Goal: Navigation & Orientation: Find specific page/section

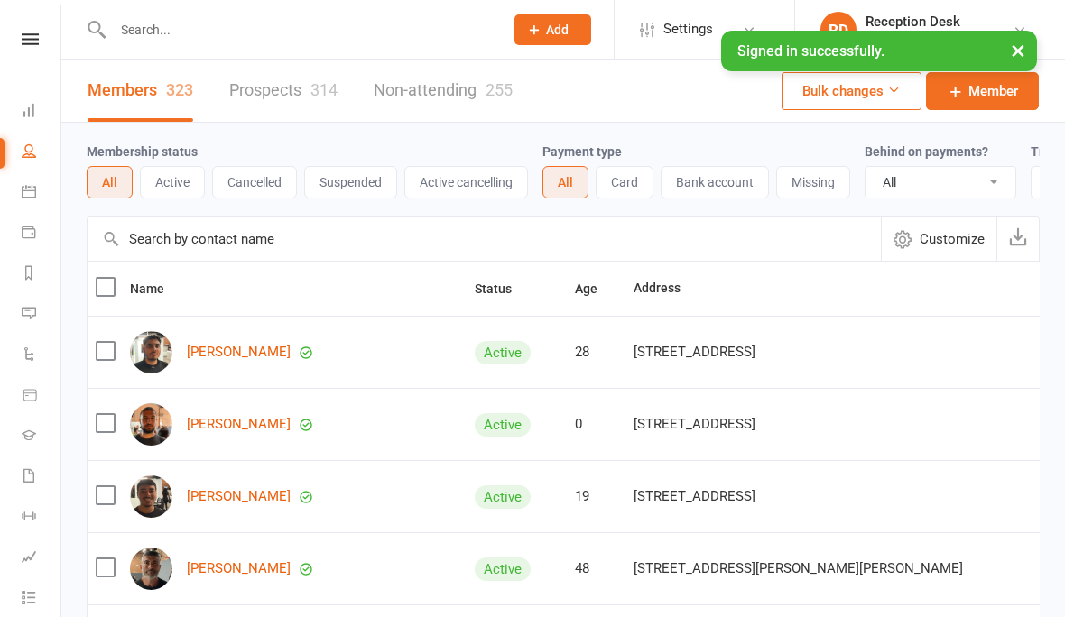
select select "100"
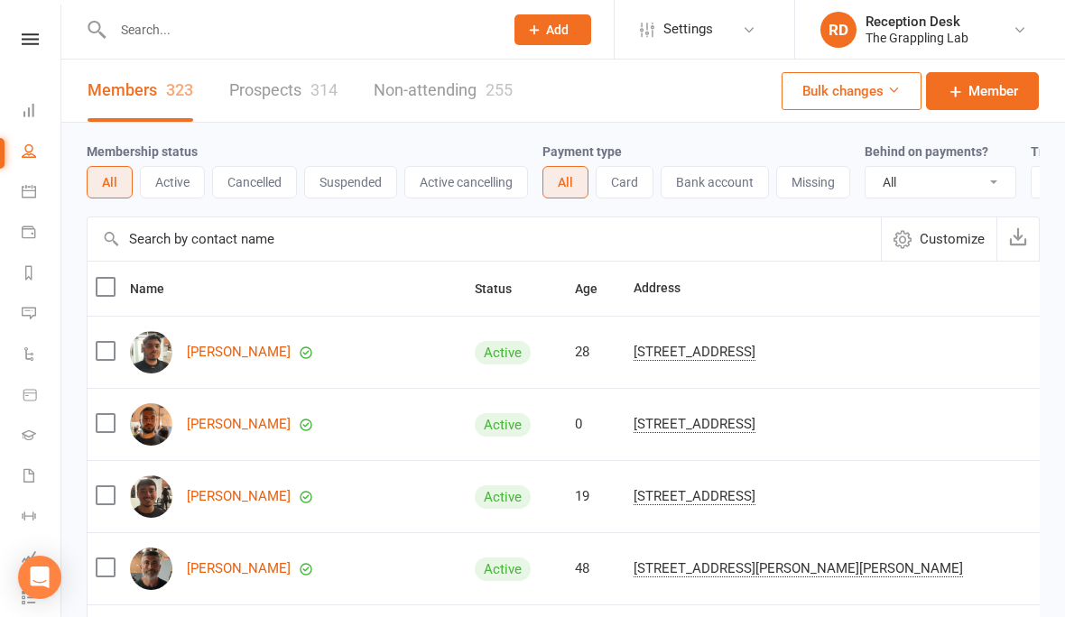
click at [308, 98] on link "Prospects 314" at bounding box center [283, 91] width 108 height 62
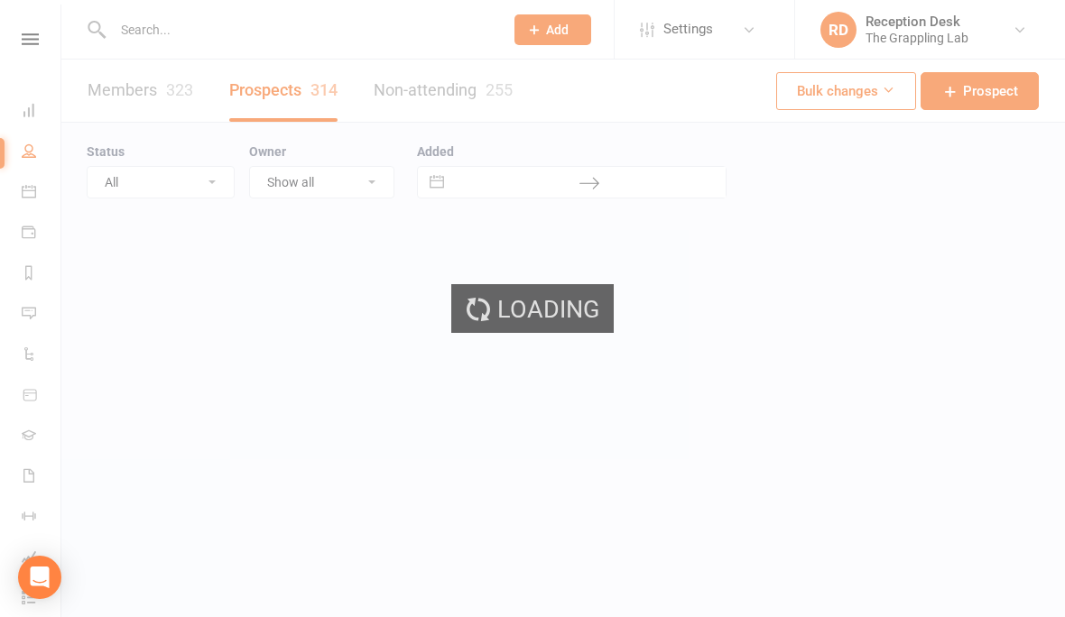
select select "100"
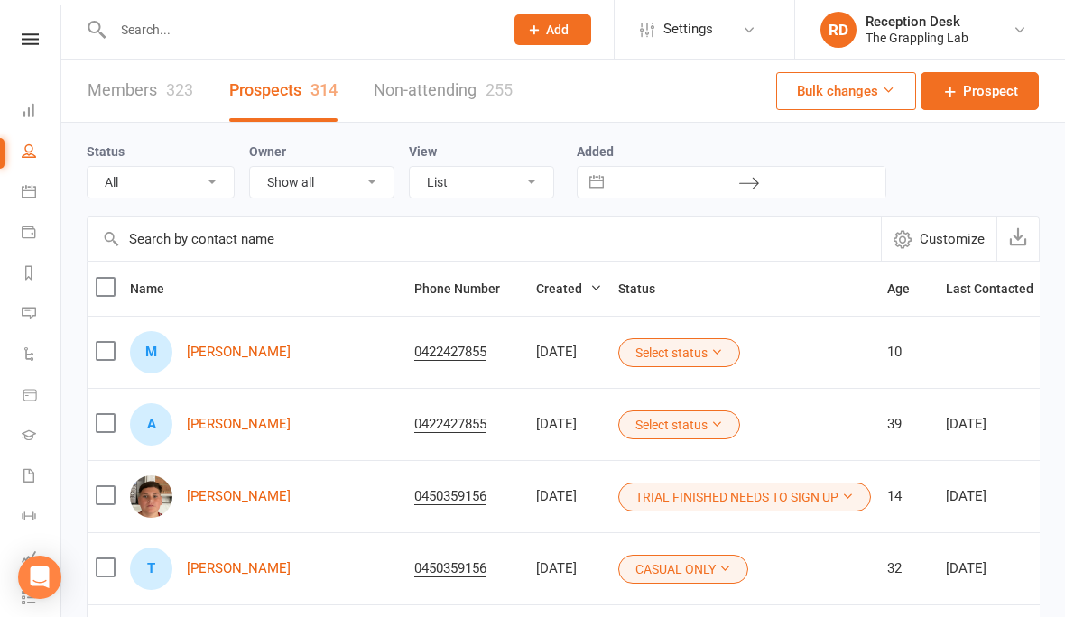
click at [141, 97] on link "Members 323" at bounding box center [141, 91] width 106 height 62
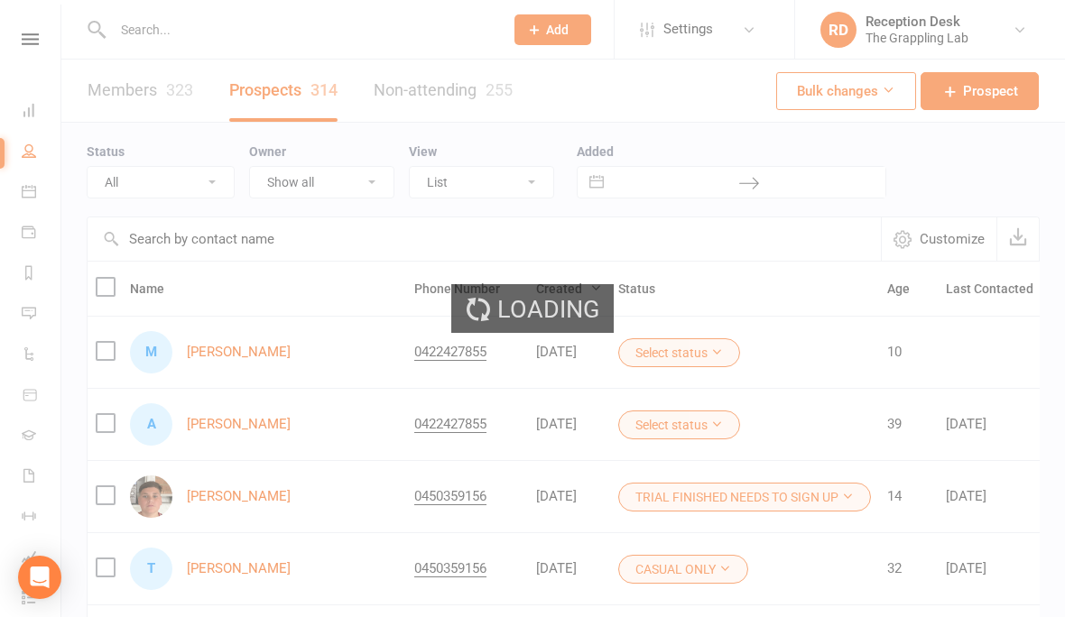
select select "100"
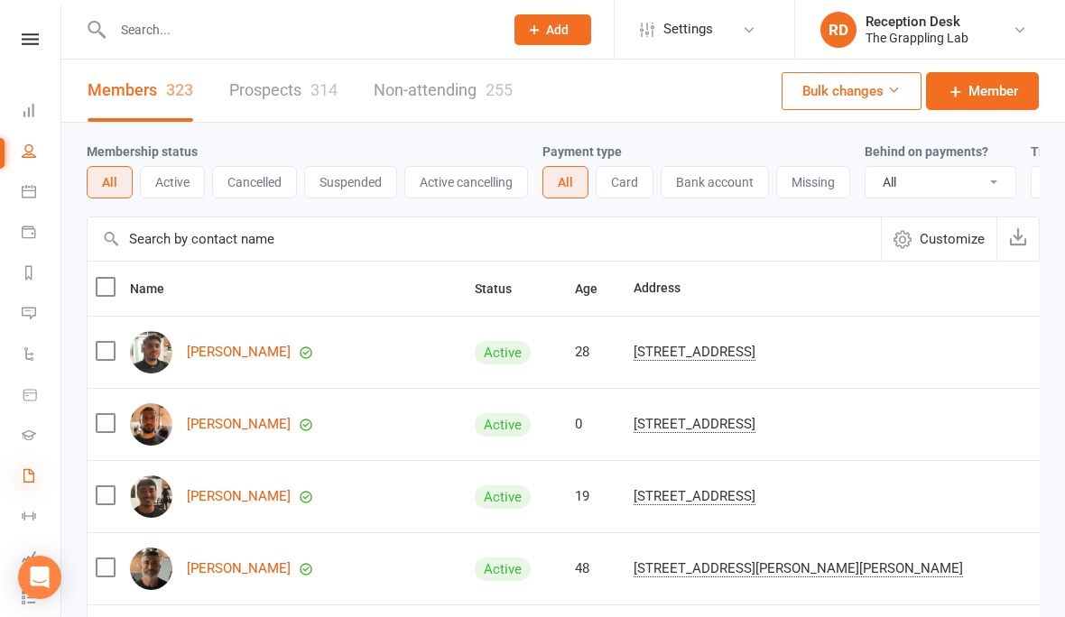
click at [23, 482] on icon at bounding box center [29, 475] width 14 height 14
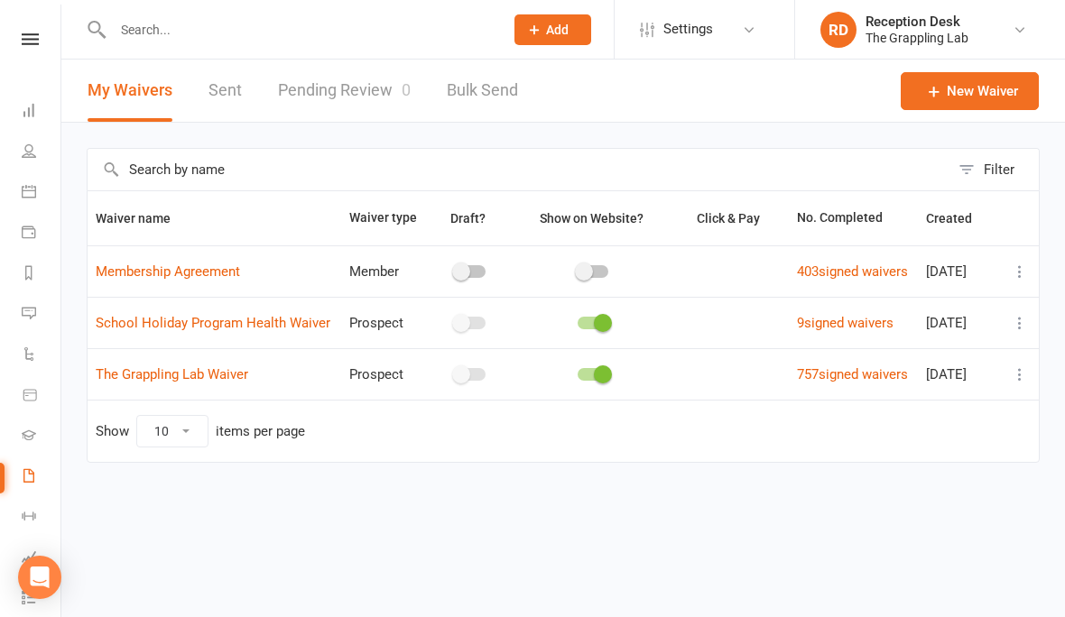
click at [363, 85] on link "Pending Review 0" at bounding box center [344, 91] width 133 height 62
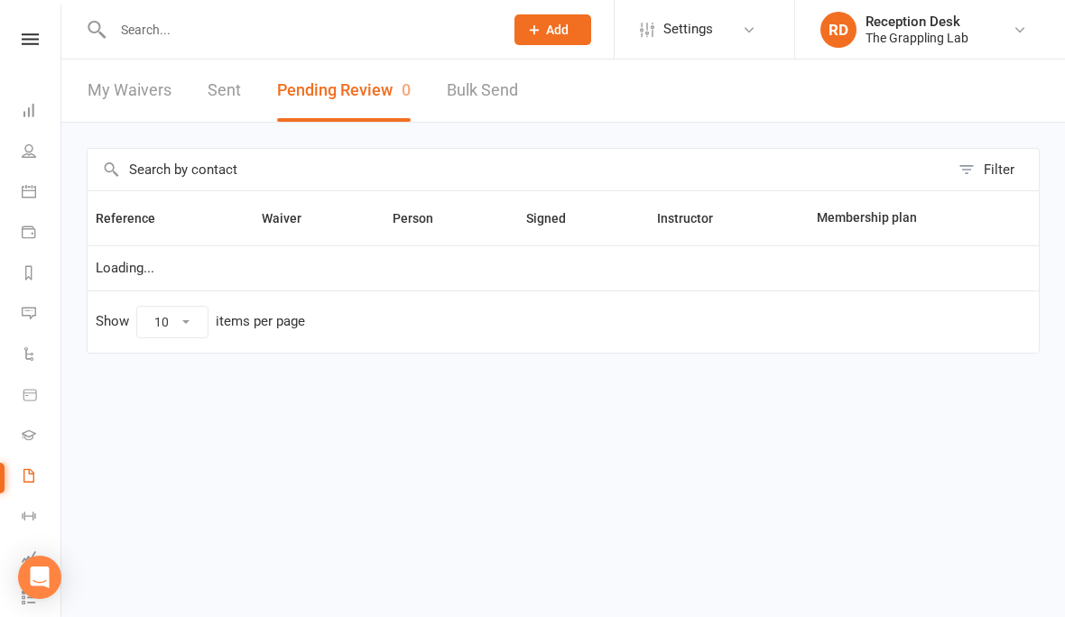
select select "25"
click at [27, 155] on icon at bounding box center [29, 151] width 14 height 14
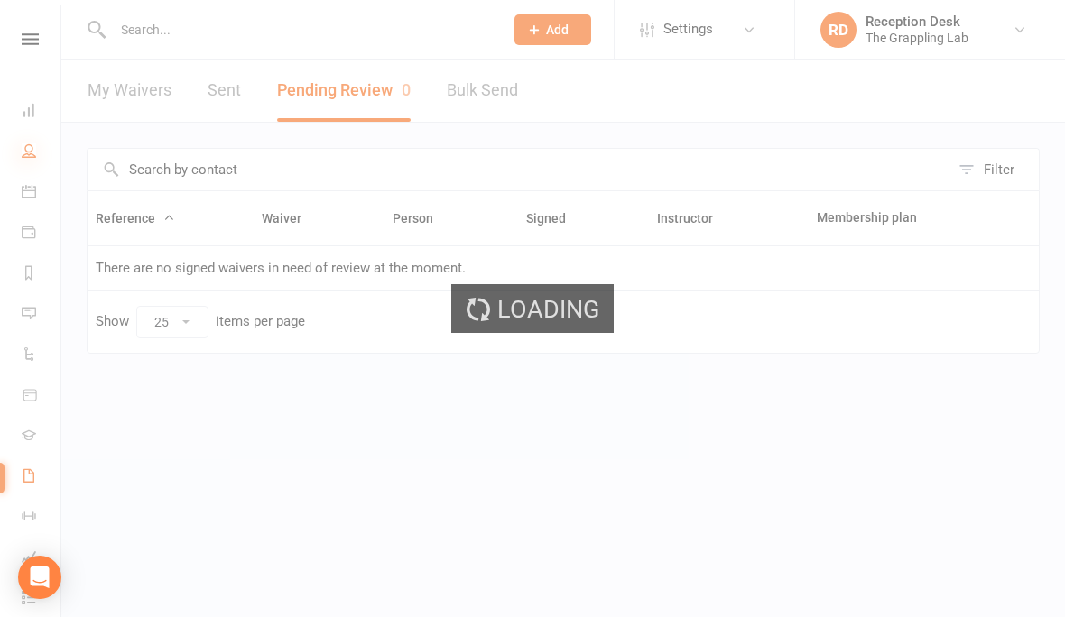
select select "100"
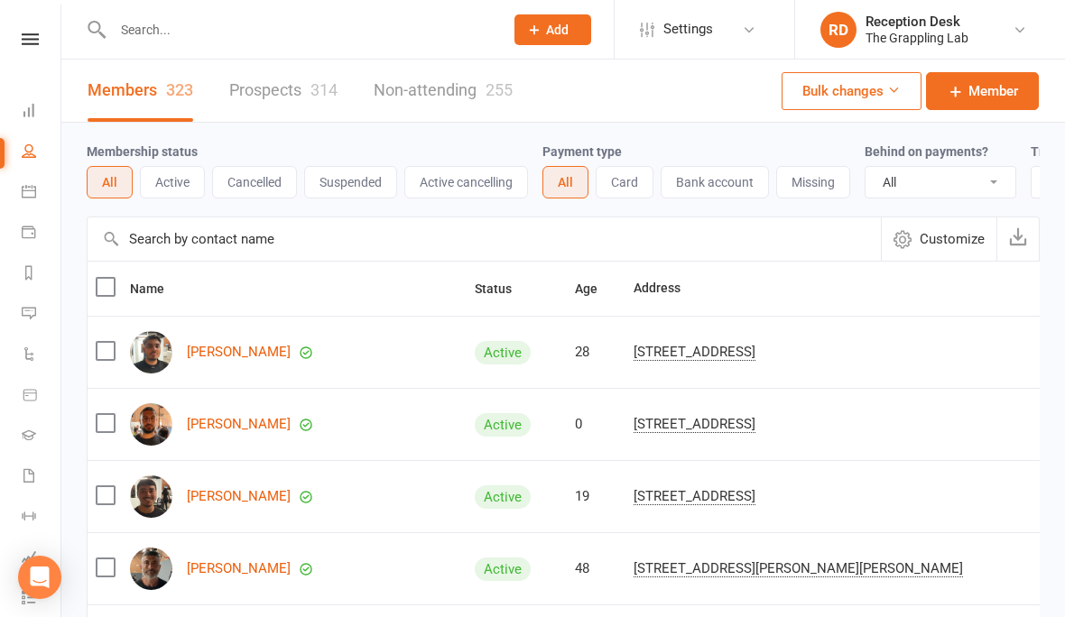
click at [17, 192] on li "Calendar" at bounding box center [30, 193] width 60 height 41
click at [31, 198] on icon at bounding box center [29, 191] width 14 height 14
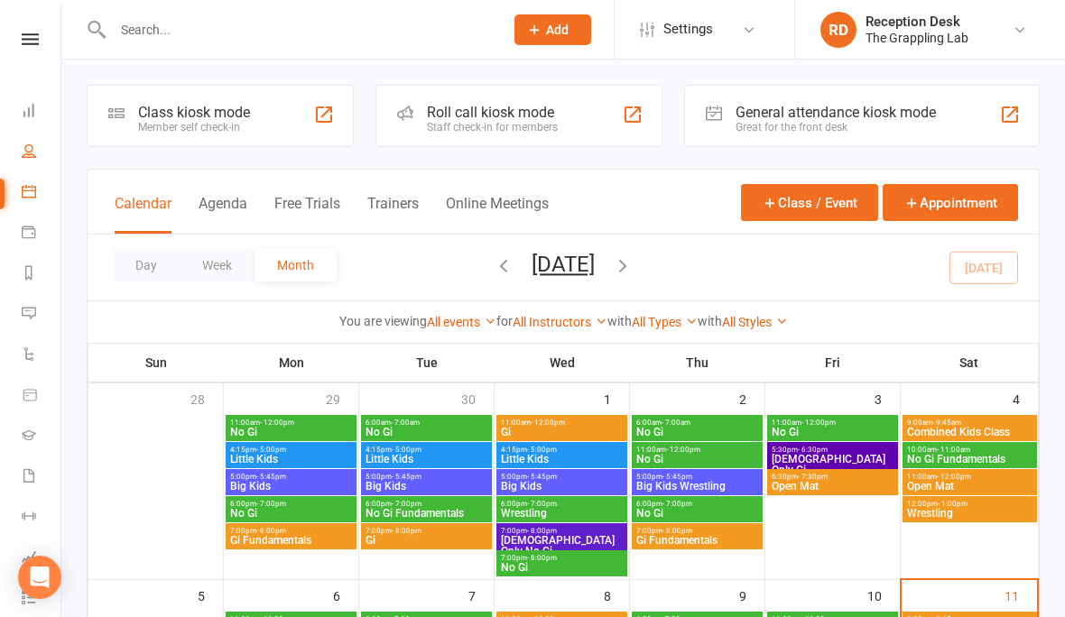
click at [22, 161] on link "People" at bounding box center [42, 153] width 41 height 41
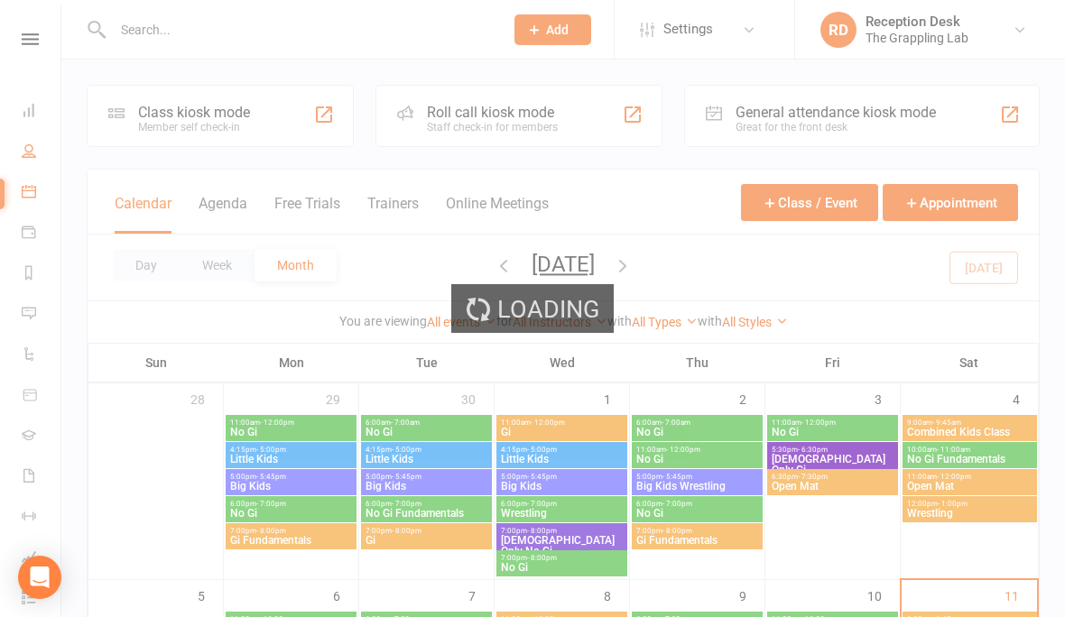
select select "100"
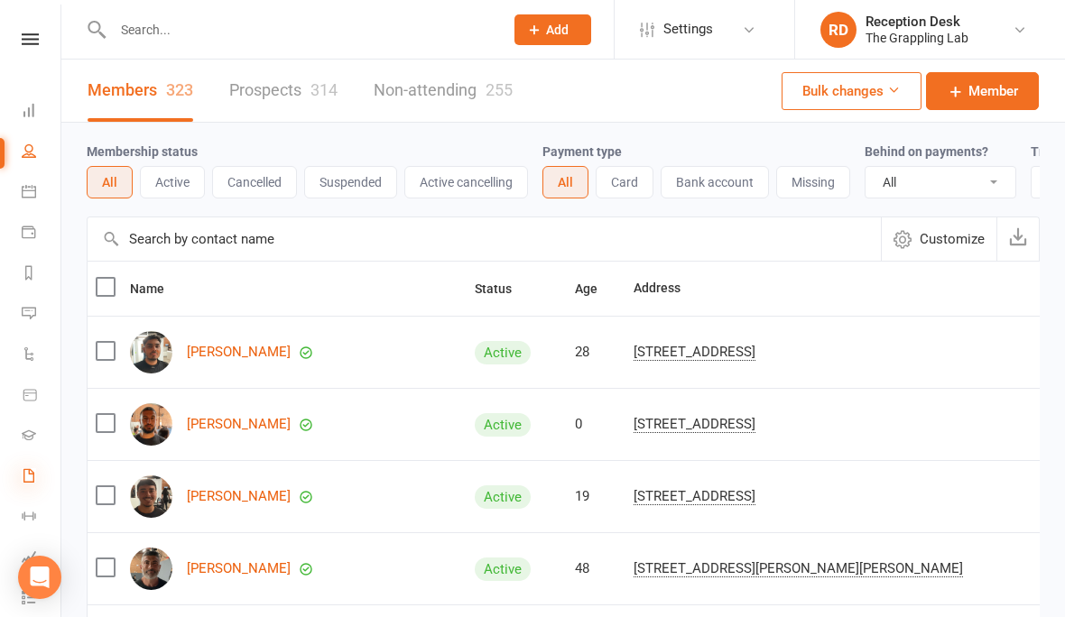
click at [32, 477] on icon at bounding box center [29, 475] width 14 height 14
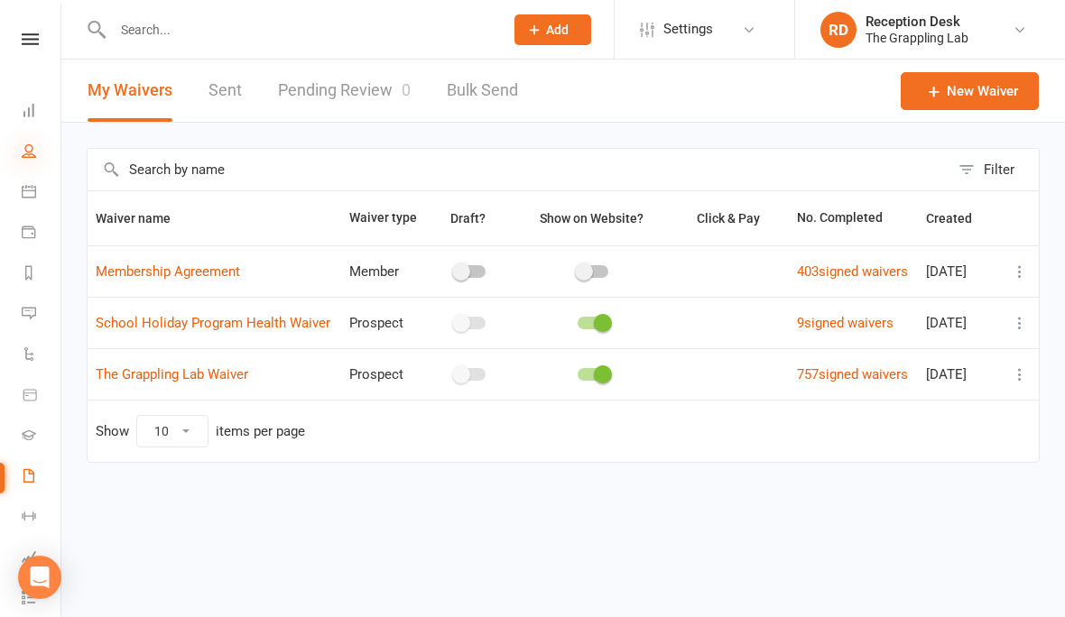
click at [27, 155] on icon at bounding box center [29, 151] width 14 height 14
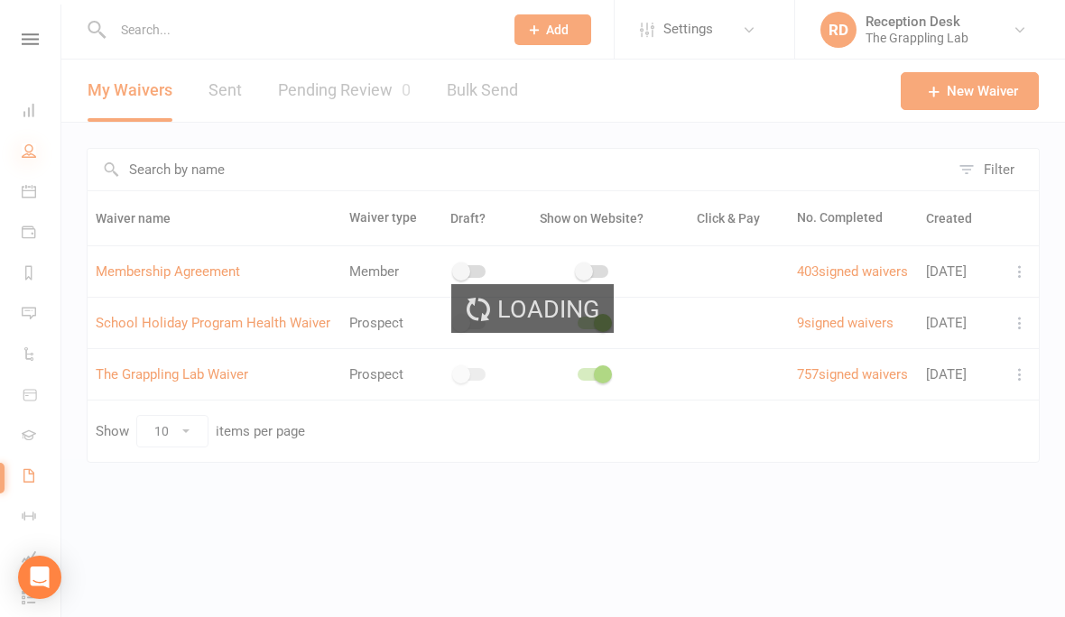
select select "100"
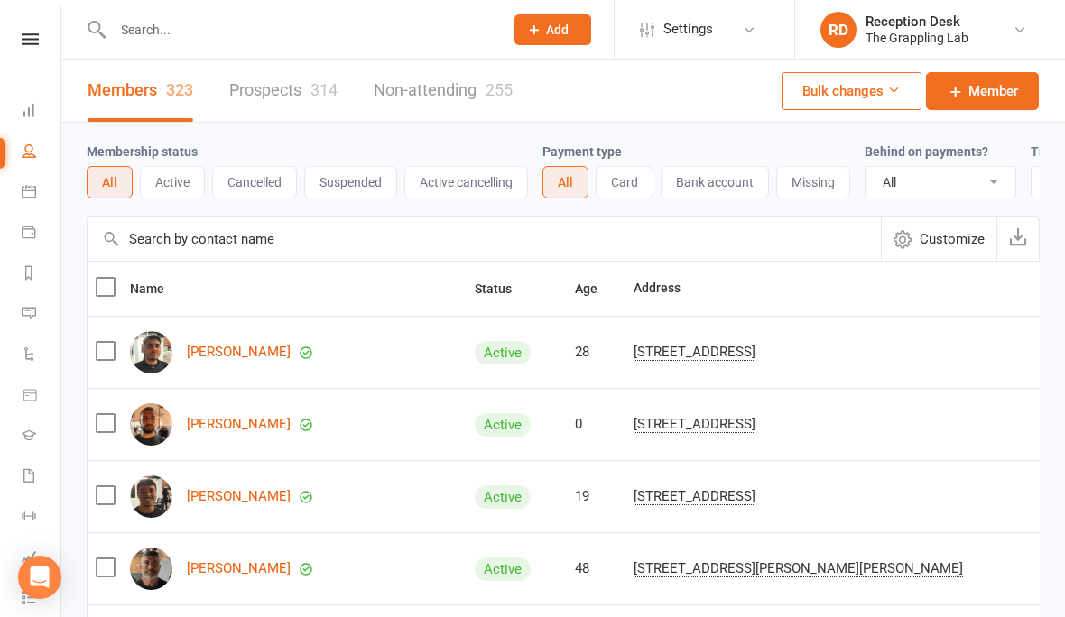
click at [269, 33] on input "text" at bounding box center [299, 29] width 384 height 25
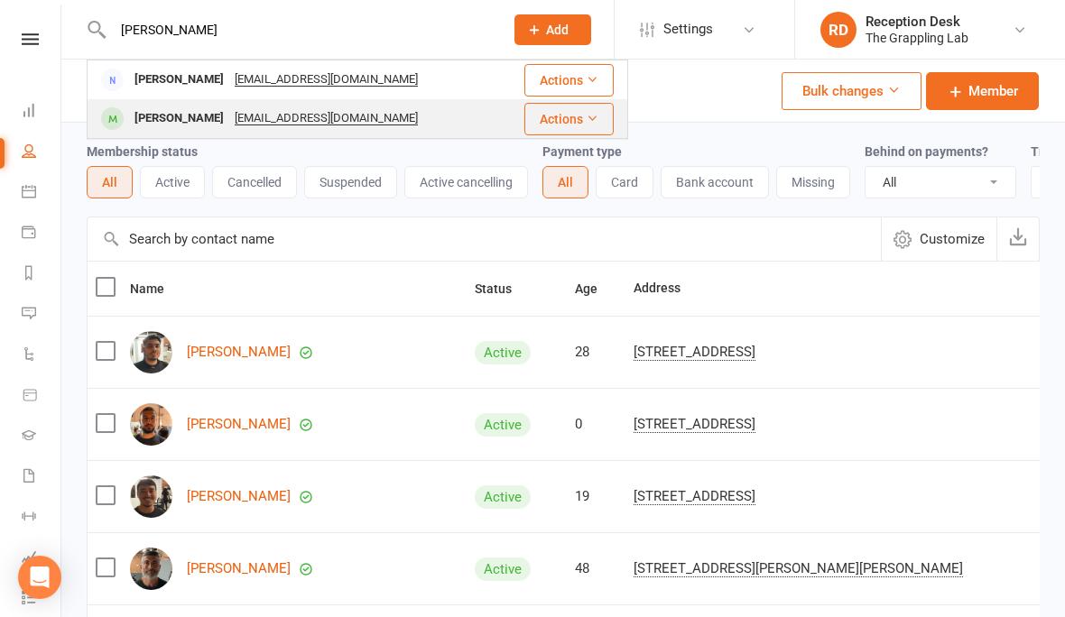
type input "Jeff"
click at [190, 115] on div "Jeffrey Stevenson" at bounding box center [179, 119] width 100 height 26
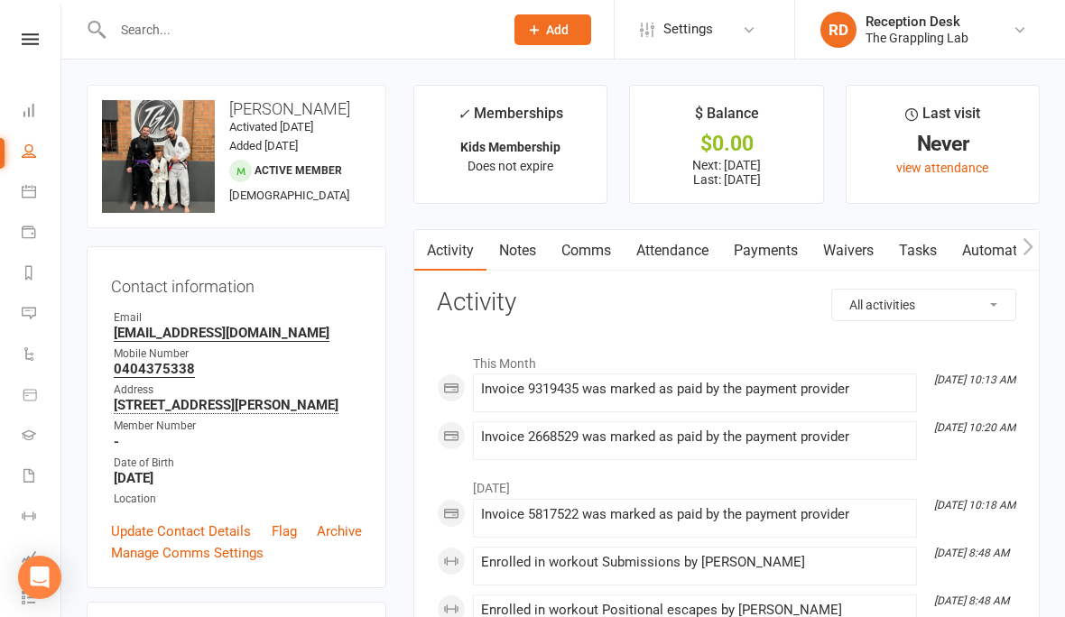
select select "100"
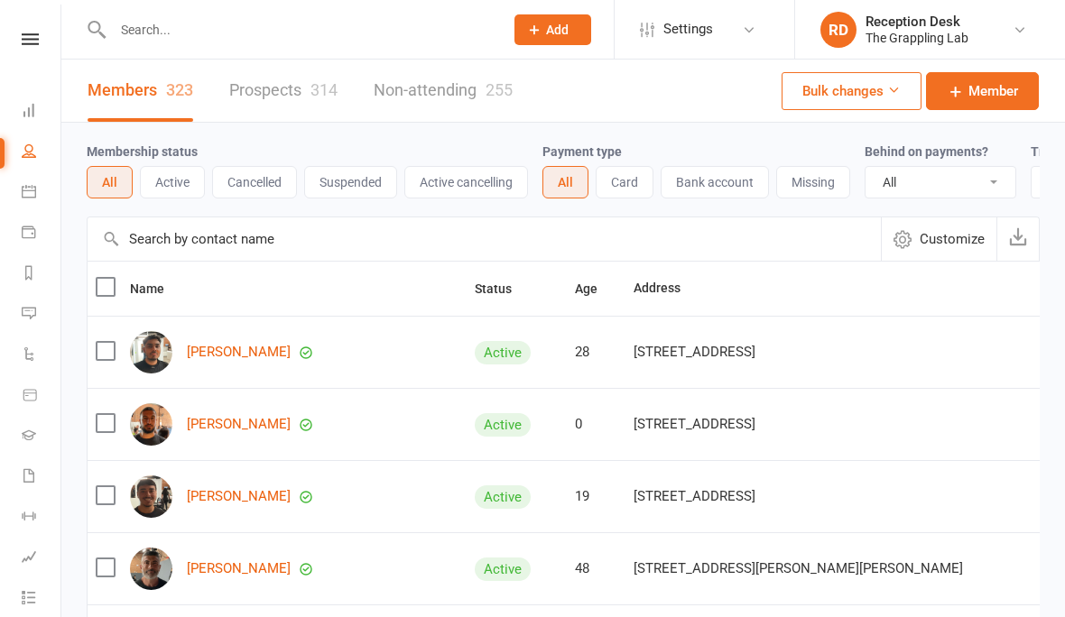
select select "100"
click at [31, 477] on icon at bounding box center [29, 475] width 14 height 14
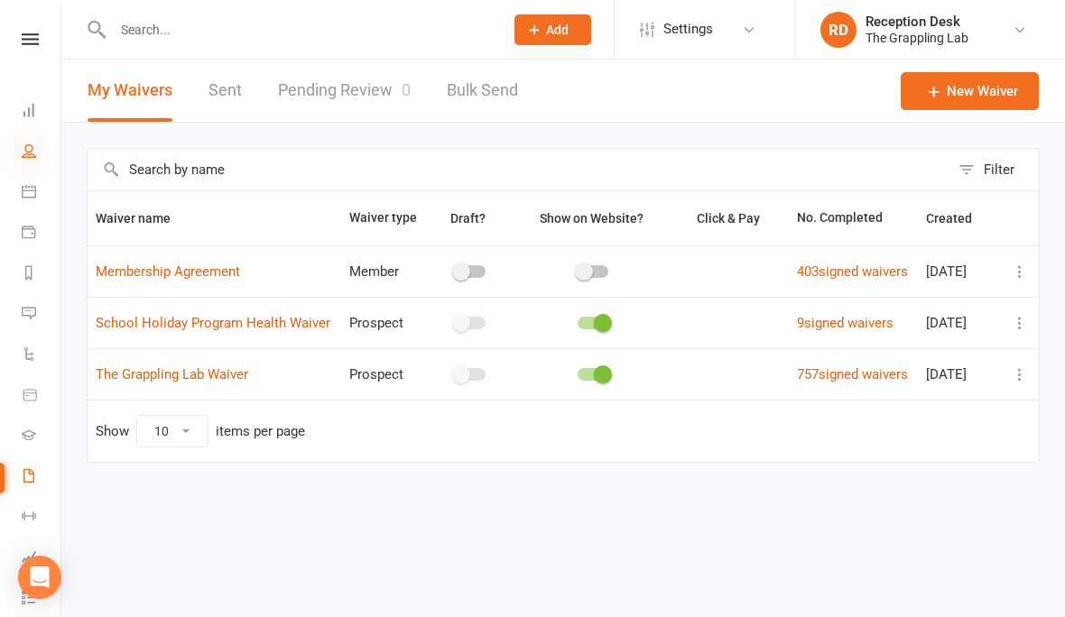
click at [26, 153] on icon at bounding box center [29, 151] width 14 height 14
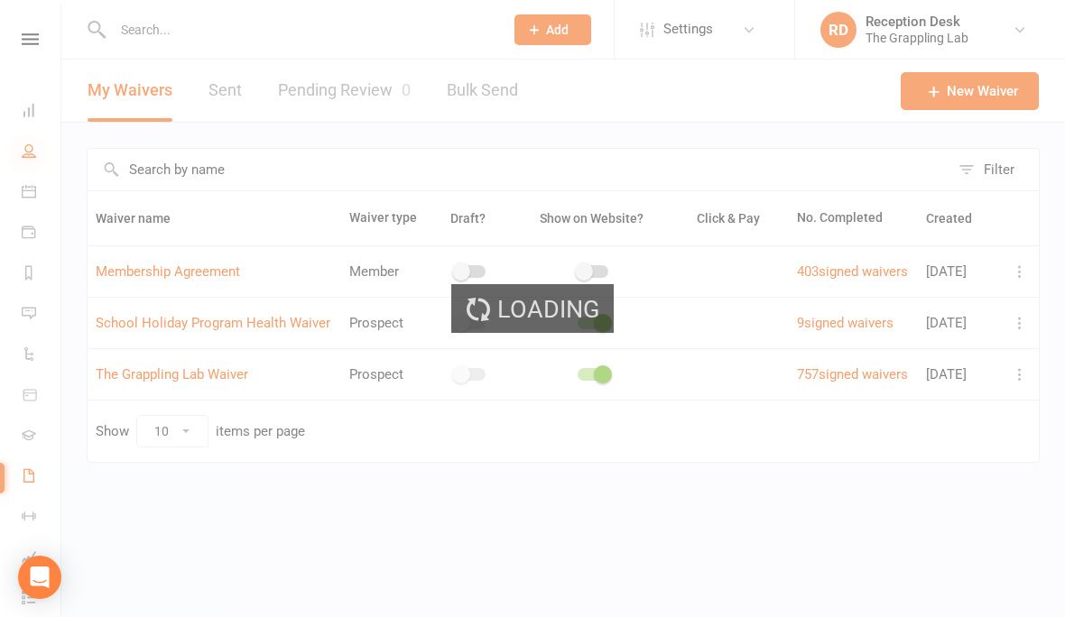
select select "100"
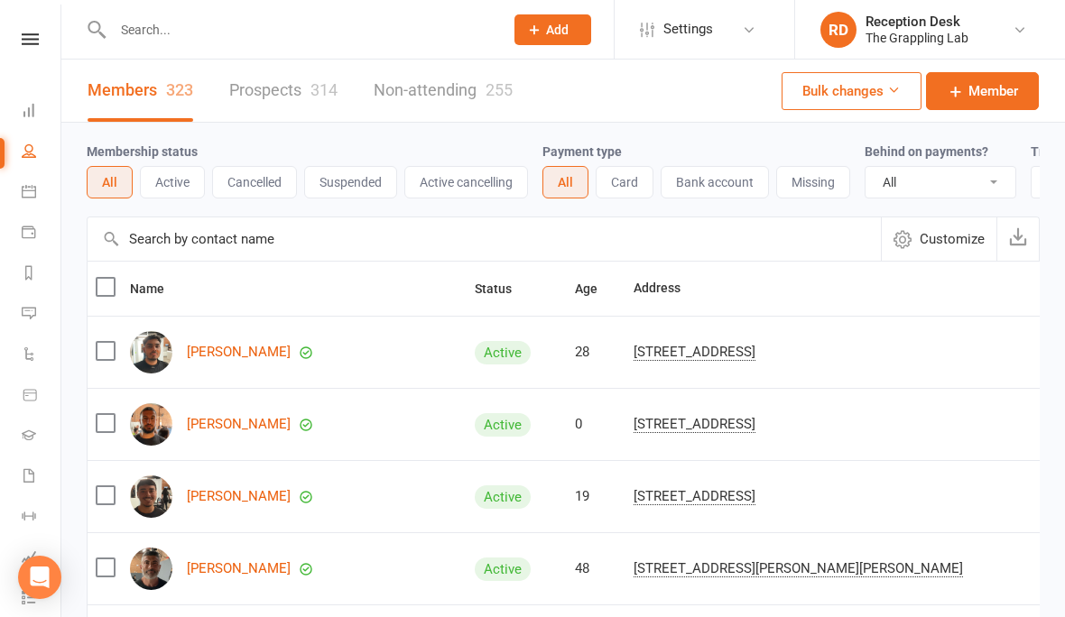
click at [281, 89] on link "Prospects 314" at bounding box center [283, 91] width 108 height 62
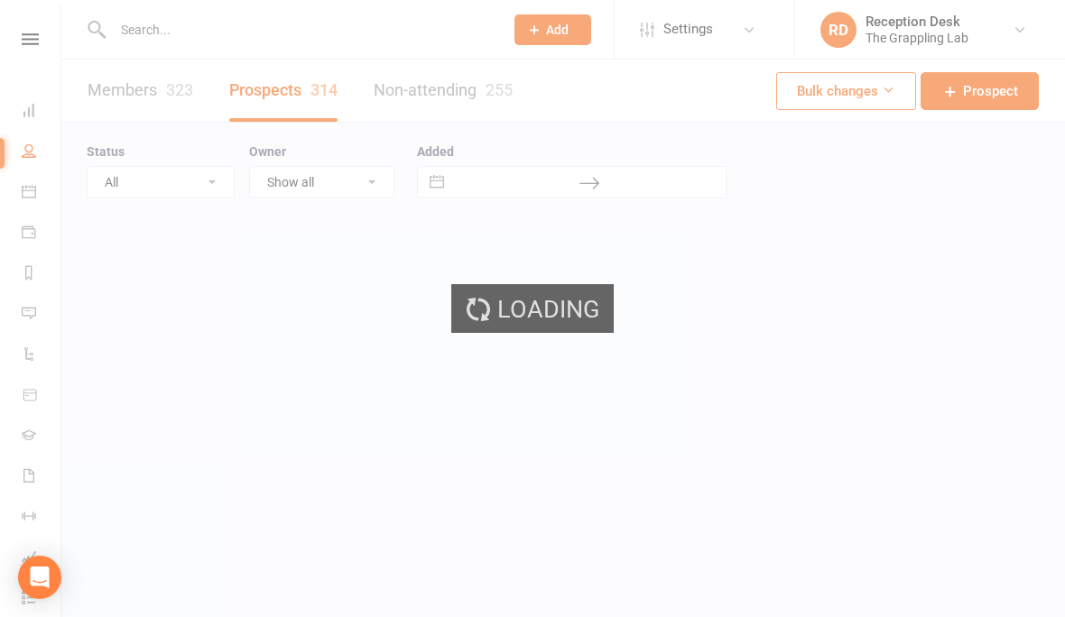
select select "100"
